Goal: Transaction & Acquisition: Purchase product/service

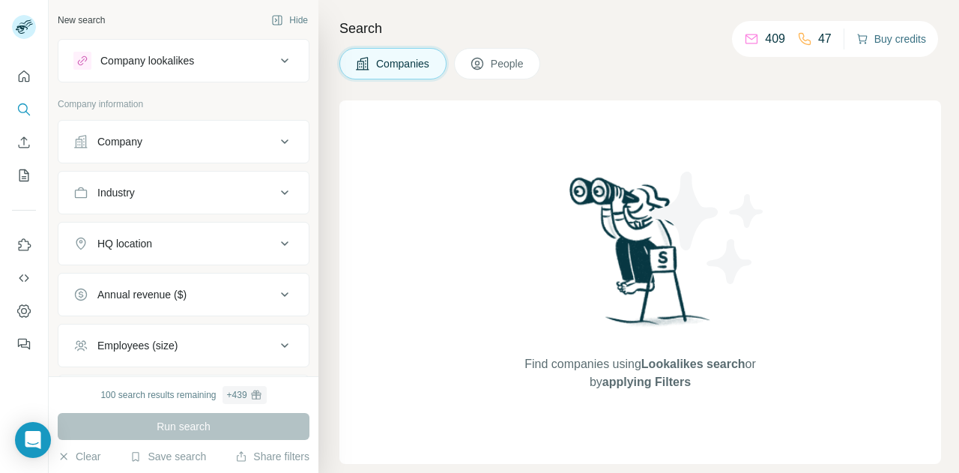
click at [877, 39] on button "Buy credits" at bounding box center [892, 38] width 70 height 21
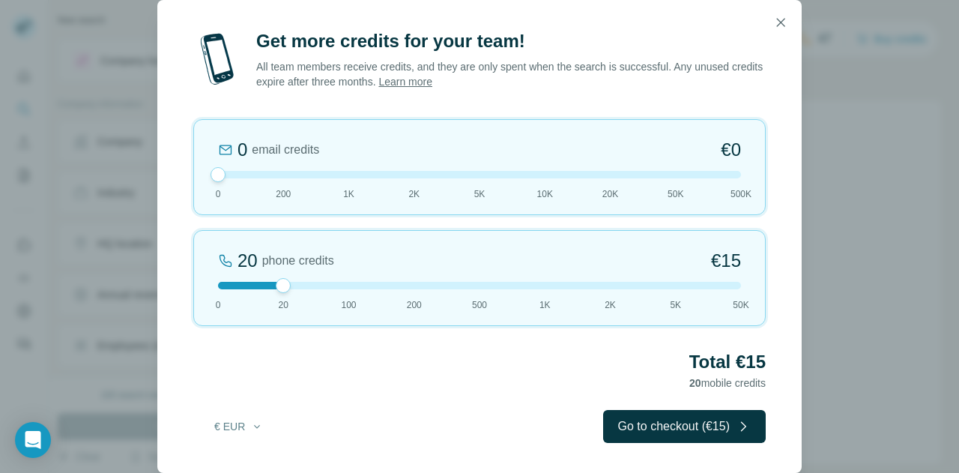
drag, startPoint x: 285, startPoint y: 174, endPoint x: 181, endPoint y: 184, distance: 104.7
click at [181, 184] on div "Get more credits for your team! All team members receive credits, and they are …" at bounding box center [479, 251] width 644 height 444
drag, startPoint x: 287, startPoint y: 290, endPoint x: 333, endPoint y: 298, distance: 46.4
click at [333, 298] on div "100 phone credits €[PHONE_NUMBER] 1K 2K 5K 50K" at bounding box center [479, 278] width 573 height 96
click at [234, 436] on button "€ EUR" at bounding box center [239, 426] width 70 height 27
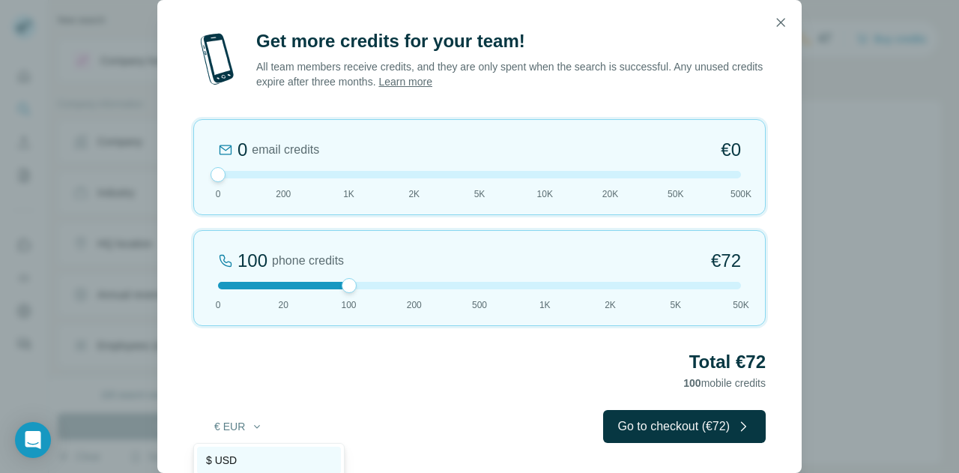
click at [255, 453] on div "$ USD" at bounding box center [269, 460] width 126 height 15
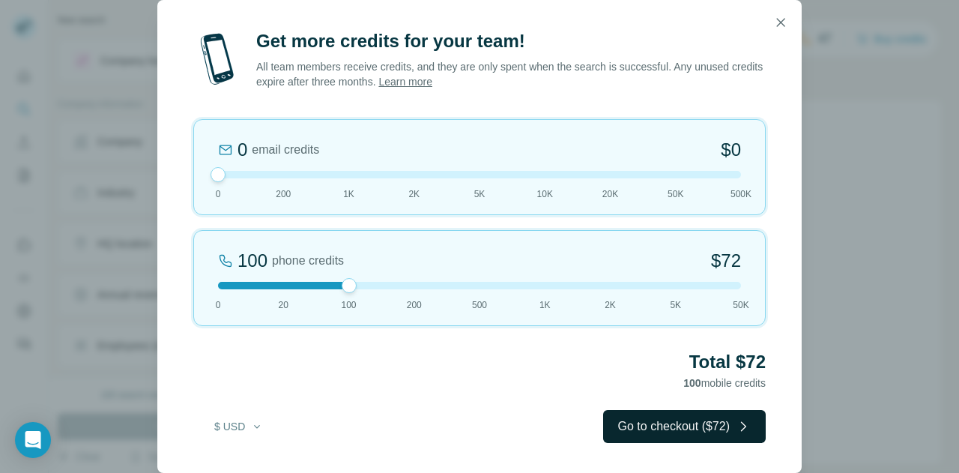
click at [683, 422] on button "Go to checkout ($72)" at bounding box center [684, 426] width 163 height 33
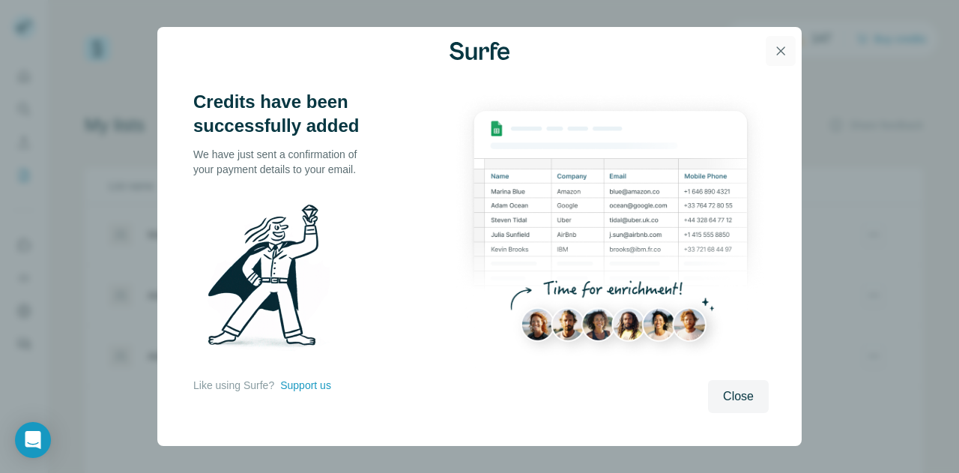
click at [783, 53] on icon "button" at bounding box center [781, 50] width 8 height 8
